Goal: Check status: Check status

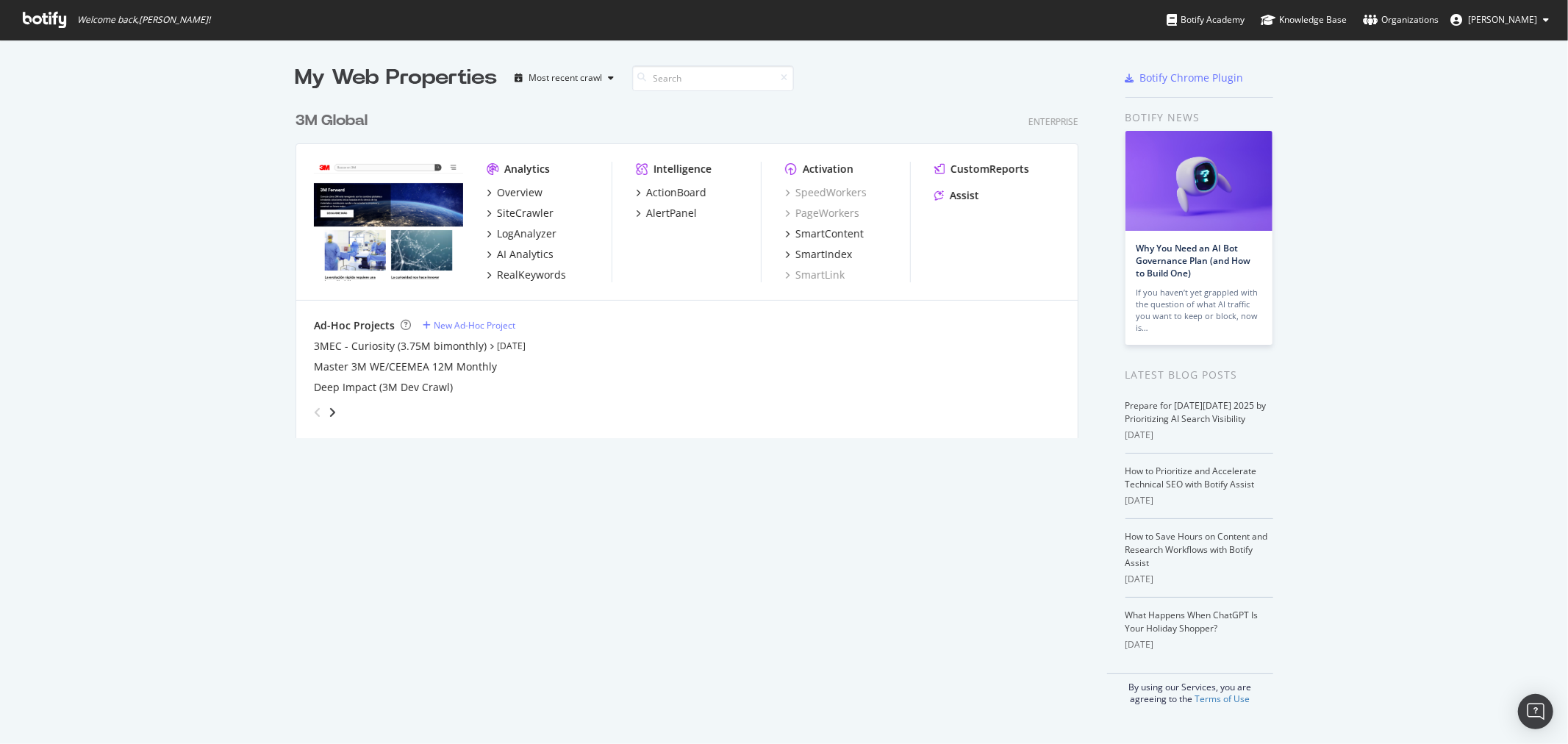
scroll to position [731, 1544]
click at [333, 123] on div "3M Global" at bounding box center [332, 121] width 72 height 22
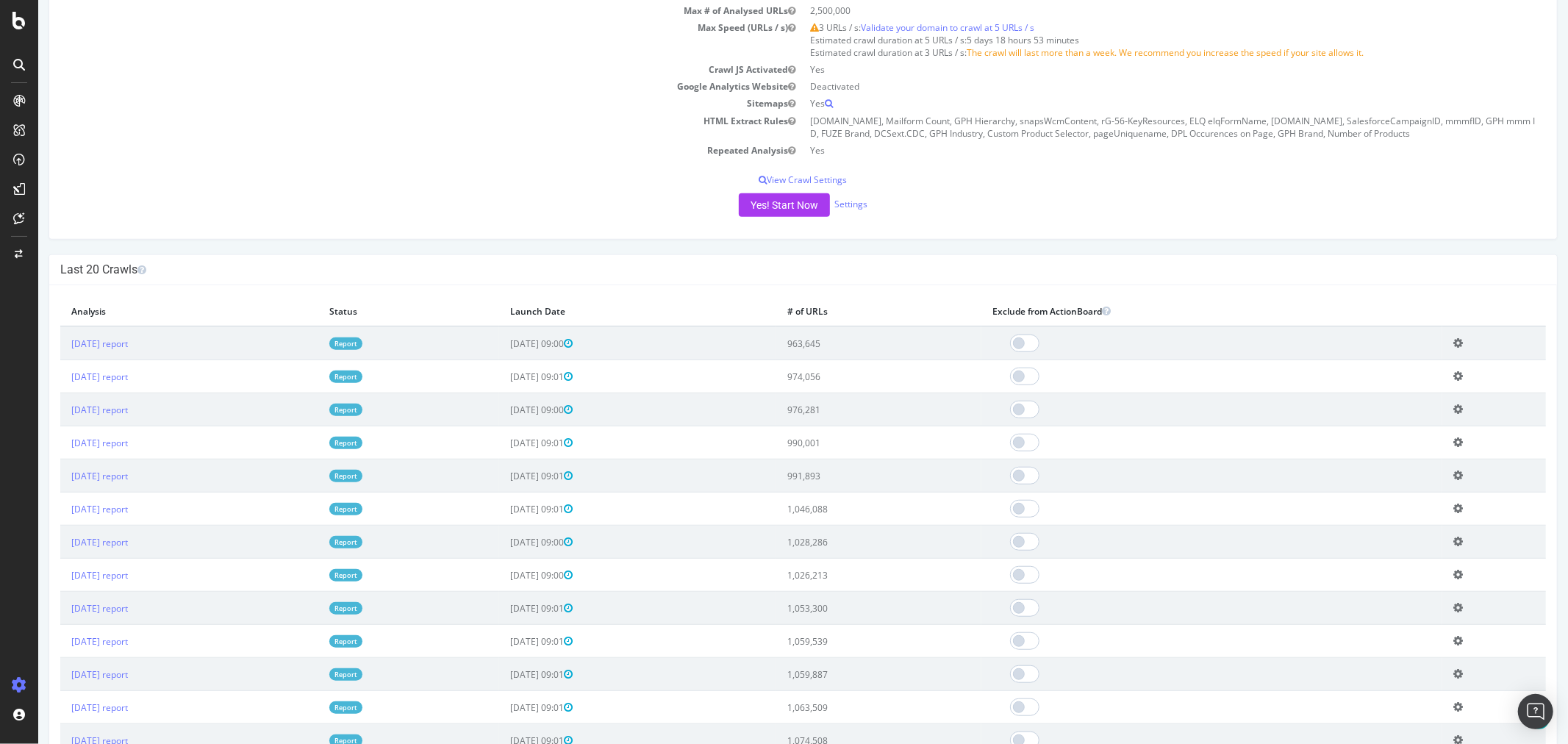
scroll to position [735, 0]
click at [128, 340] on link "[DATE] report" at bounding box center [99, 342] width 57 height 13
